Goal: Task Accomplishment & Management: Manage account settings

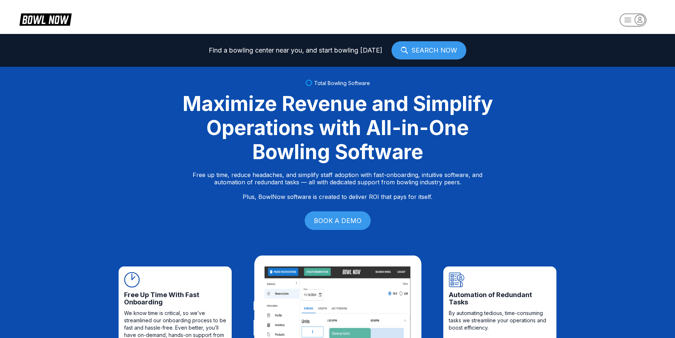
click at [629, 17] on rect "button" at bounding box center [633, 20] width 27 height 13
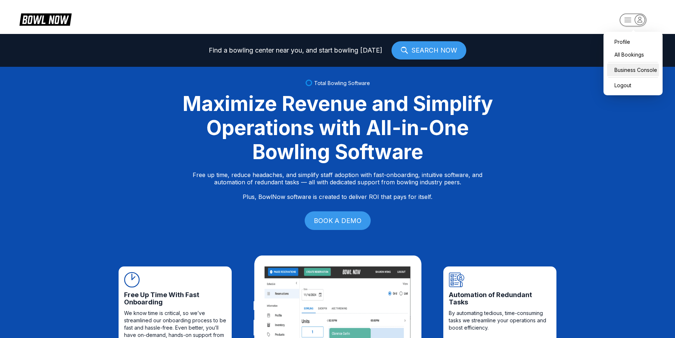
click at [637, 70] on div "Business Console" at bounding box center [633, 70] width 52 height 13
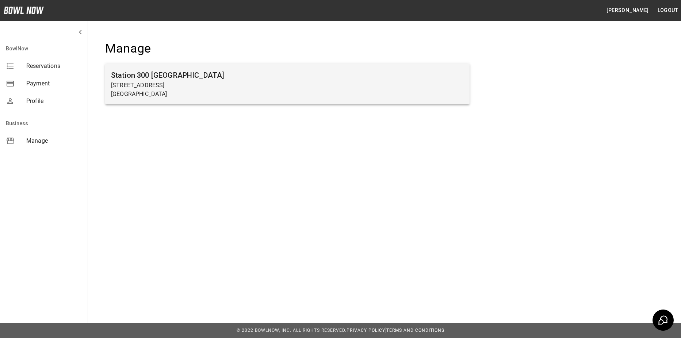
click at [367, 78] on h6 "Station 300 Gainesville" at bounding box center [287, 75] width 353 height 12
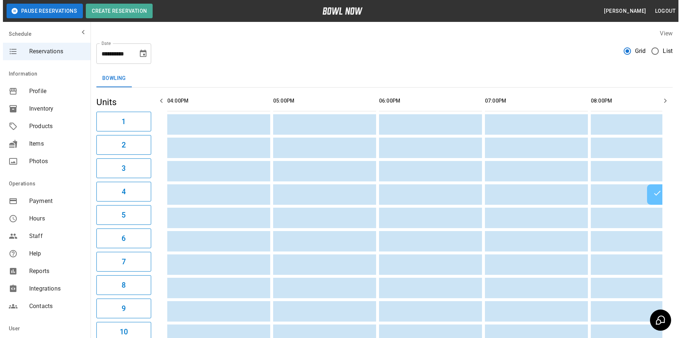
scroll to position [0, 635]
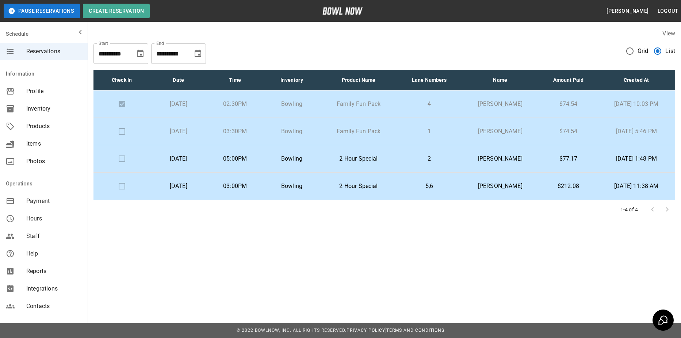
click at [201, 131] on p "Saturday, September 13th" at bounding box center [178, 131] width 45 height 9
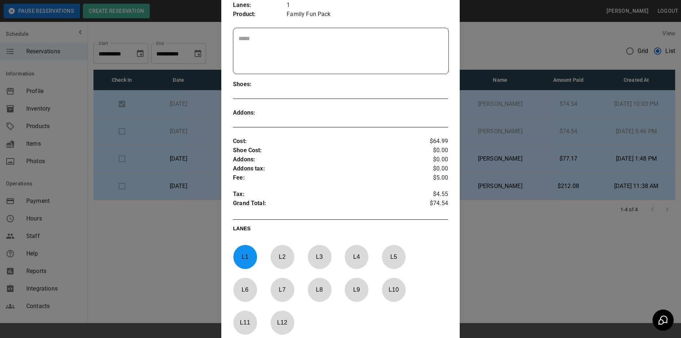
scroll to position [237, 0]
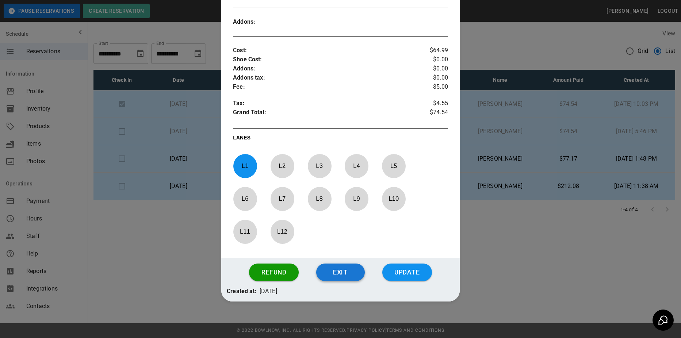
click at [345, 273] on button "Exit" at bounding box center [340, 273] width 49 height 18
